Goal: Transaction & Acquisition: Purchase product/service

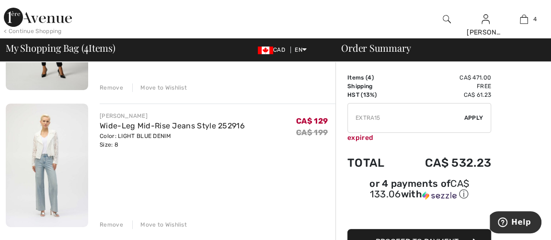
scroll to position [217, 0]
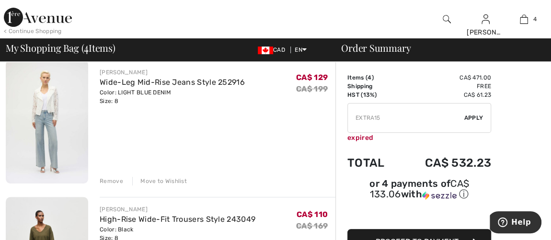
click at [107, 181] on div "Remove" at bounding box center [111, 181] width 23 height 9
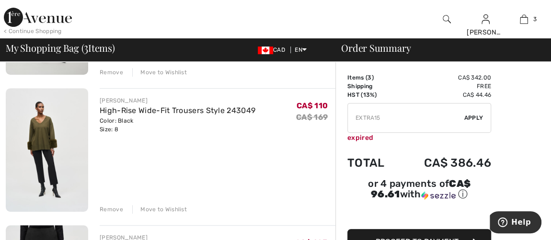
scroll to position [174, 0]
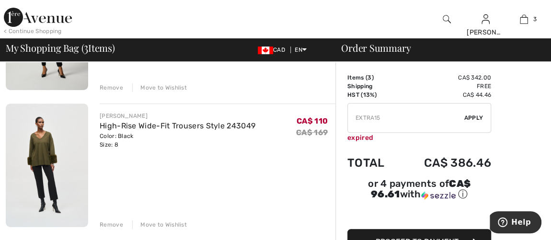
click at [114, 226] on div "Remove" at bounding box center [111, 224] width 23 height 9
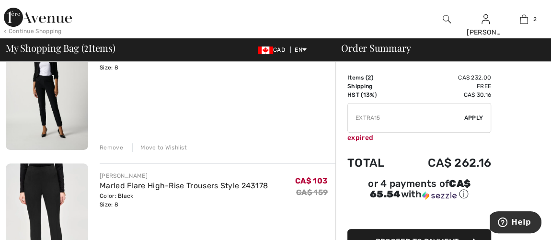
scroll to position [87, 0]
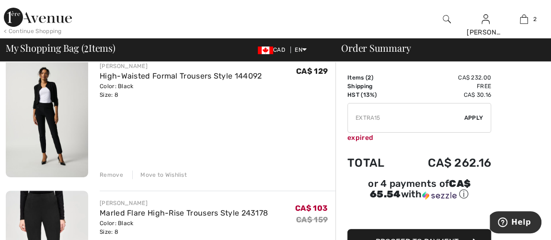
click at [39, 111] on img at bounding box center [47, 116] width 82 height 124
click at [118, 75] on link "High-Waisted Formal Trousers Style 144092" at bounding box center [181, 75] width 162 height 9
click at [233, 77] on link "High-Waisted Formal Trousers Style 144092" at bounding box center [181, 75] width 162 height 9
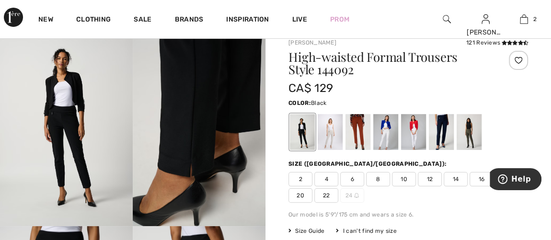
scroll to position [43, 0]
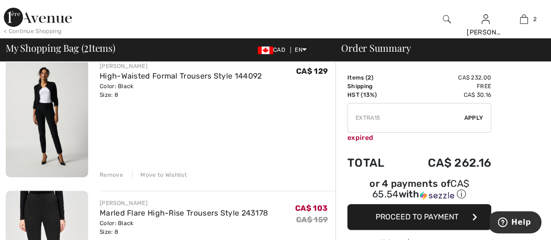
click at [113, 175] on div "Remove" at bounding box center [111, 174] width 23 height 9
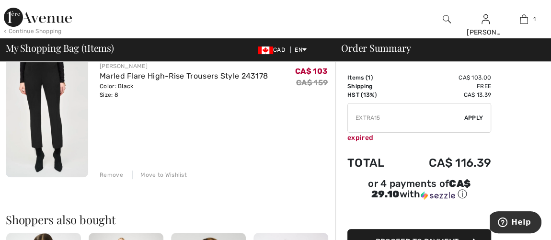
click at [474, 117] on span "Apply" at bounding box center [473, 117] width 19 height 9
click at [109, 175] on div "Remove" at bounding box center [111, 174] width 23 height 9
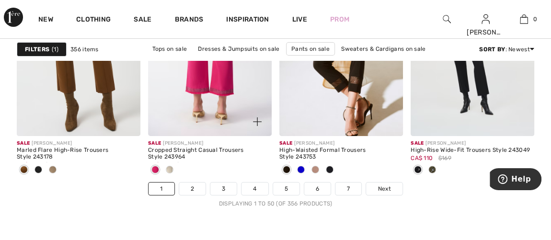
scroll to position [3613, 0]
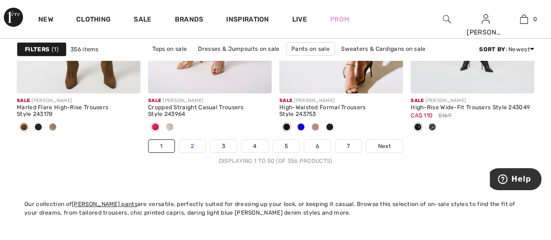
click at [189, 144] on link "2" at bounding box center [192, 146] width 26 height 12
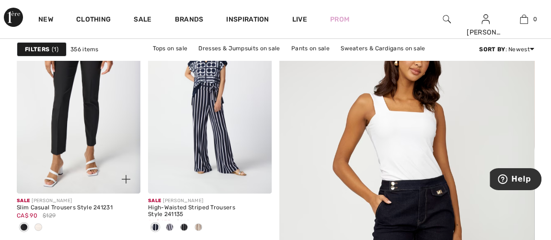
scroll to position [174, 0]
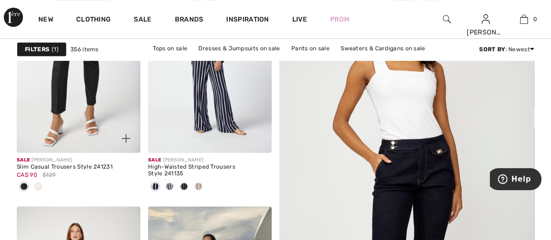
click at [85, 102] on img at bounding box center [79, 59] width 124 height 185
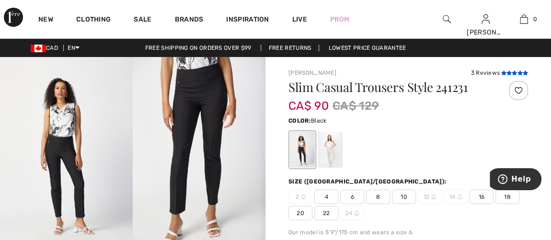
click at [504, 71] on icon at bounding box center [502, 72] width 5 height 5
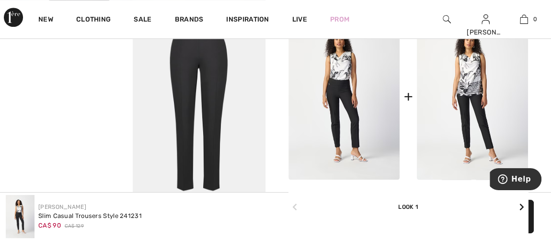
scroll to position [444, 0]
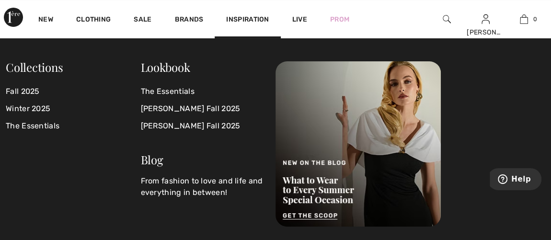
scroll to position [87, 0]
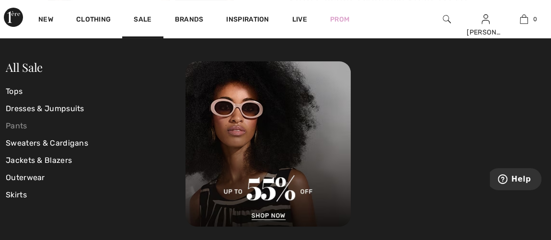
click at [15, 123] on link "Pants" at bounding box center [96, 125] width 180 height 17
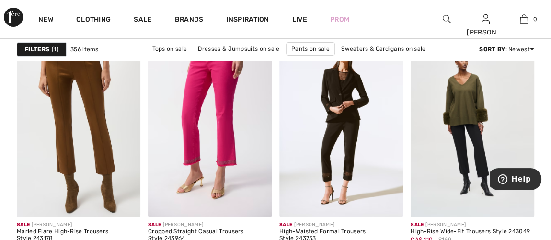
scroll to position [3526, 0]
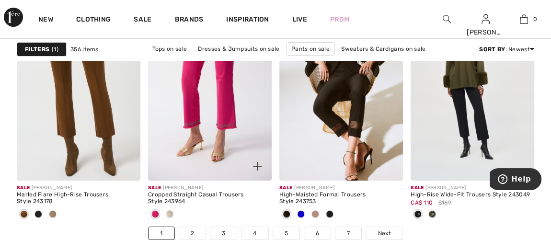
click at [168, 210] on span at bounding box center [170, 214] width 8 height 8
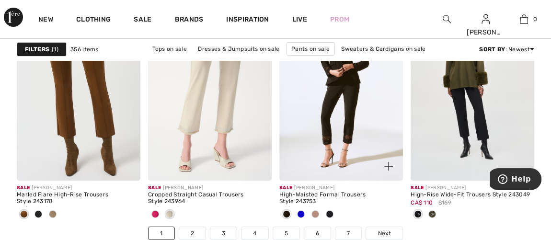
click at [345, 122] on img at bounding box center [341, 87] width 124 height 185
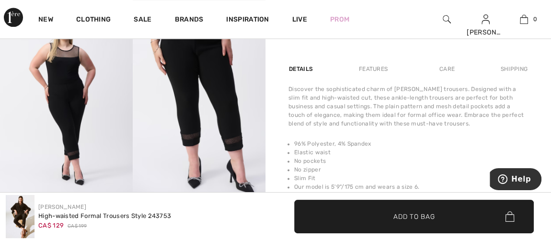
scroll to position [696, 0]
